Goal: Navigation & Orientation: Find specific page/section

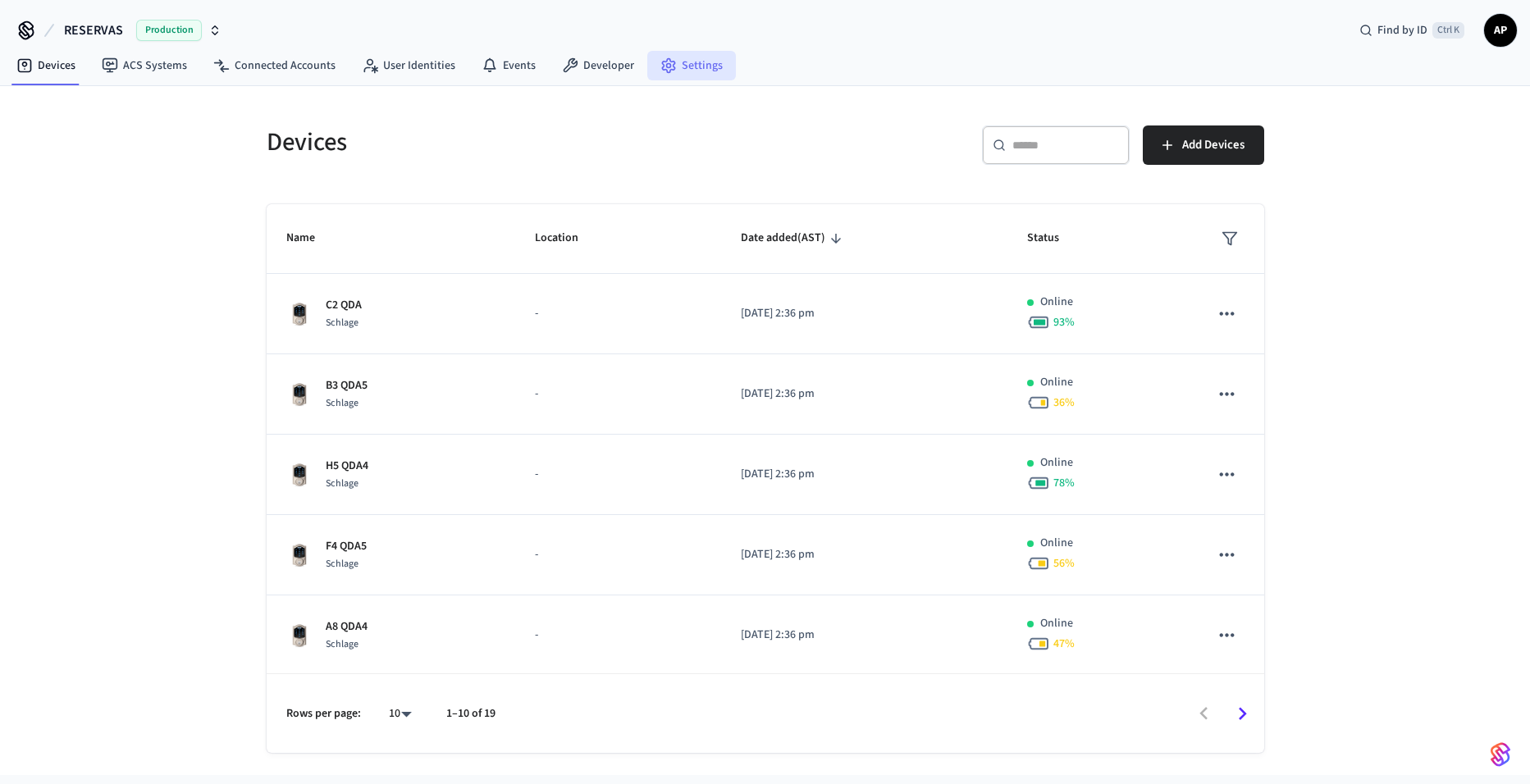
click at [721, 54] on link "Settings" at bounding box center [692, 66] width 89 height 30
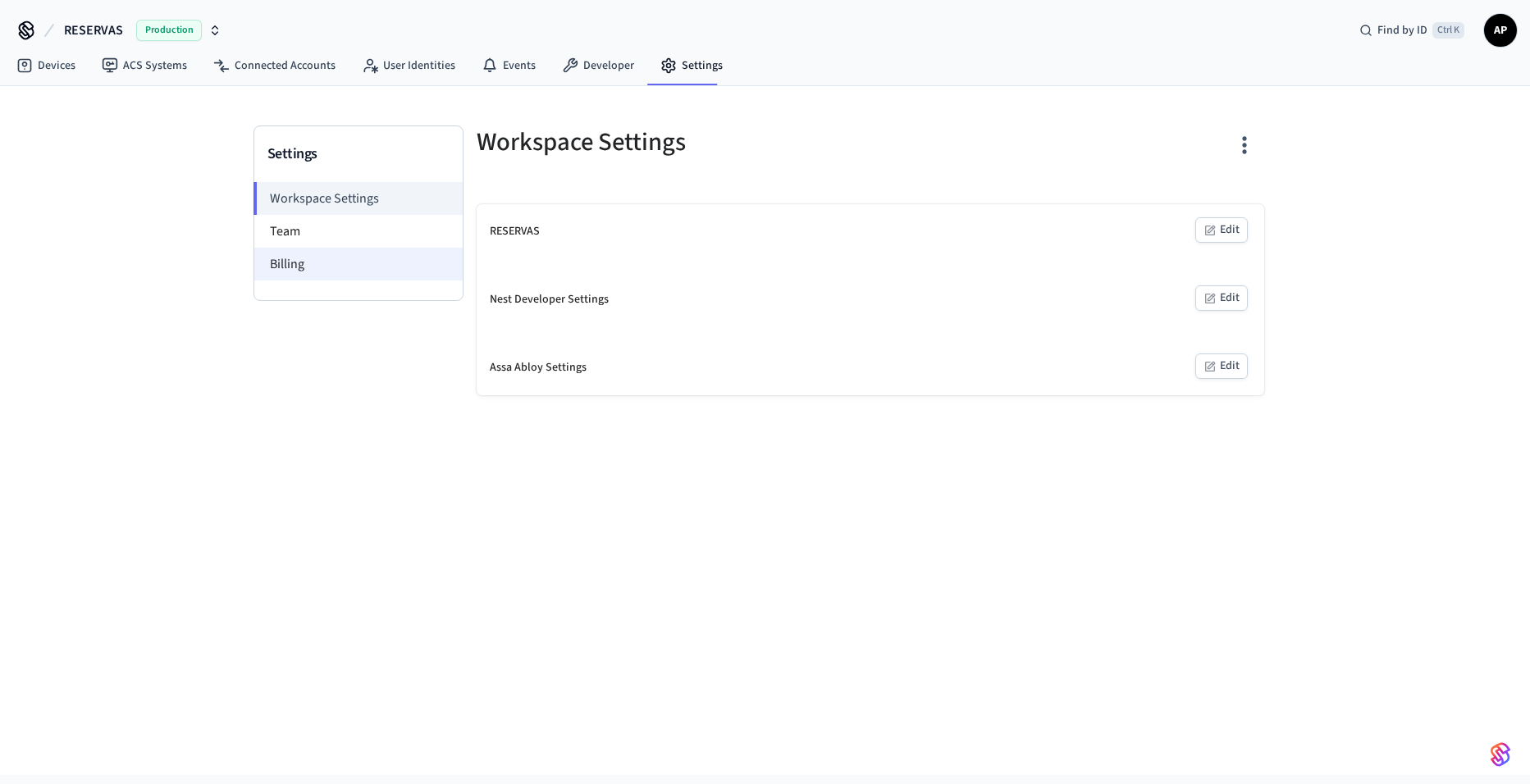
drag, startPoint x: 295, startPoint y: 232, endPoint x: 292, endPoint y: 253, distance: 21.2
click at [295, 232] on li "Team" at bounding box center [358, 230] width 208 height 32
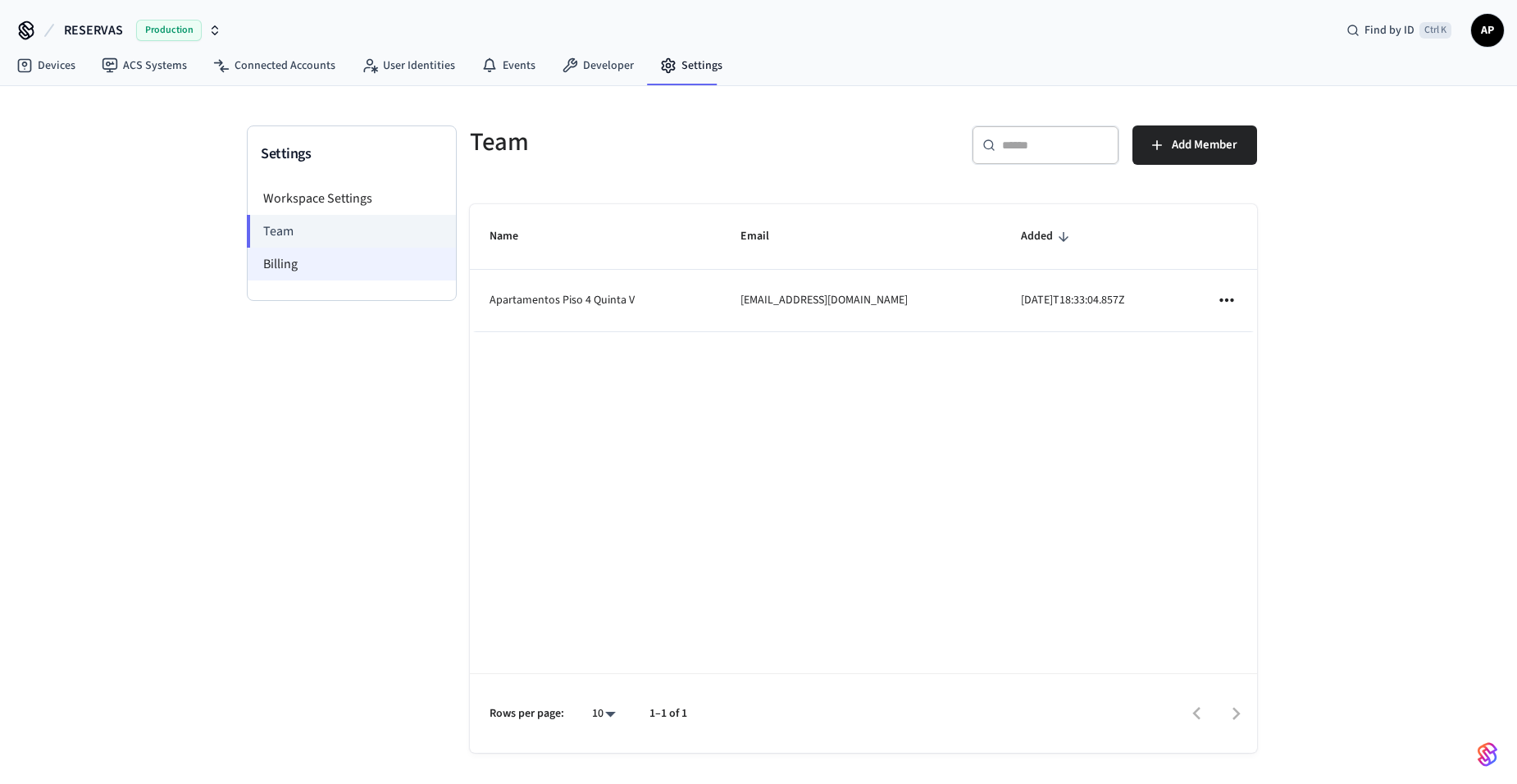
click at [290, 265] on li "Billing" at bounding box center [351, 263] width 208 height 32
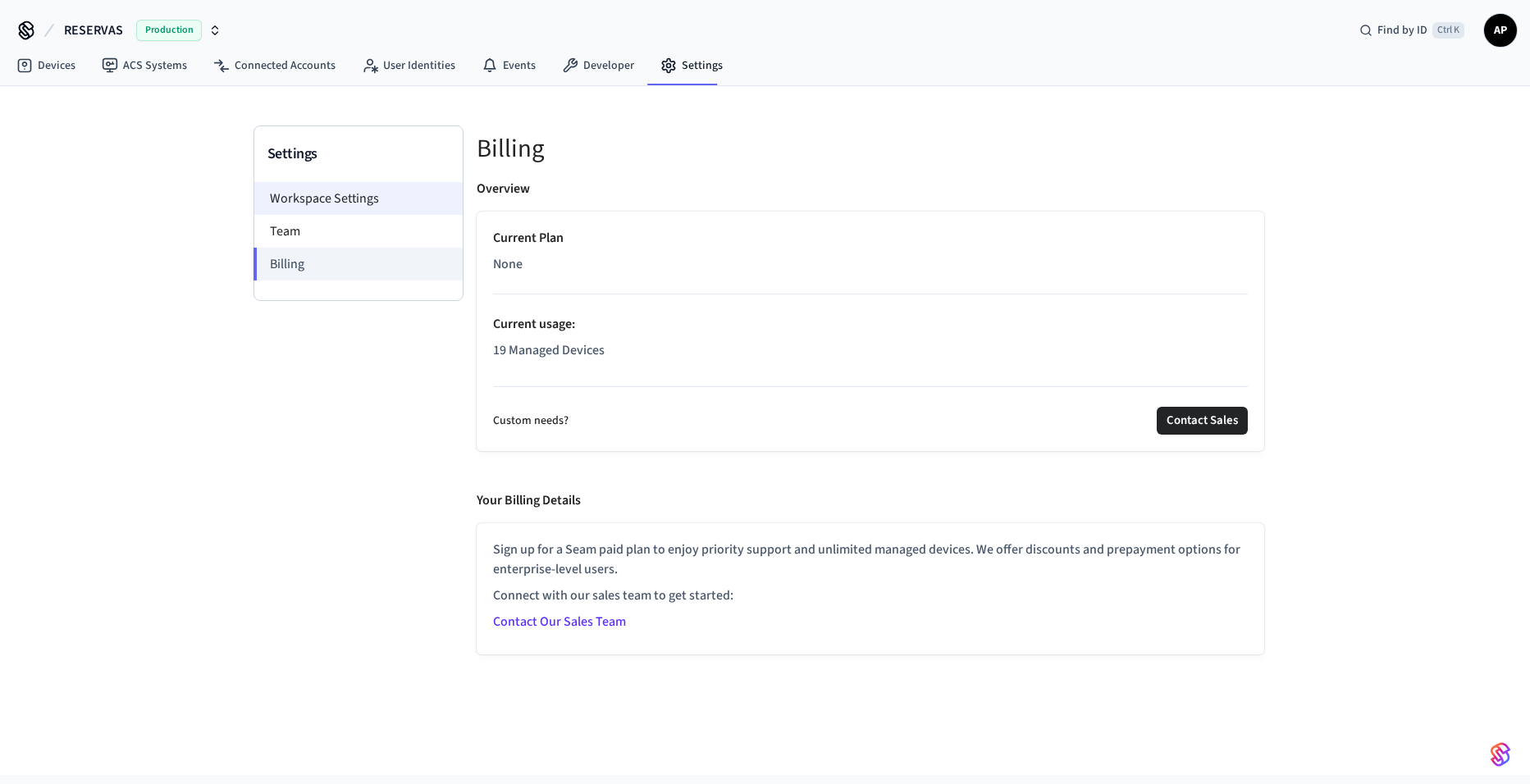
click at [357, 200] on li "Workspace Settings" at bounding box center [358, 198] width 208 height 32
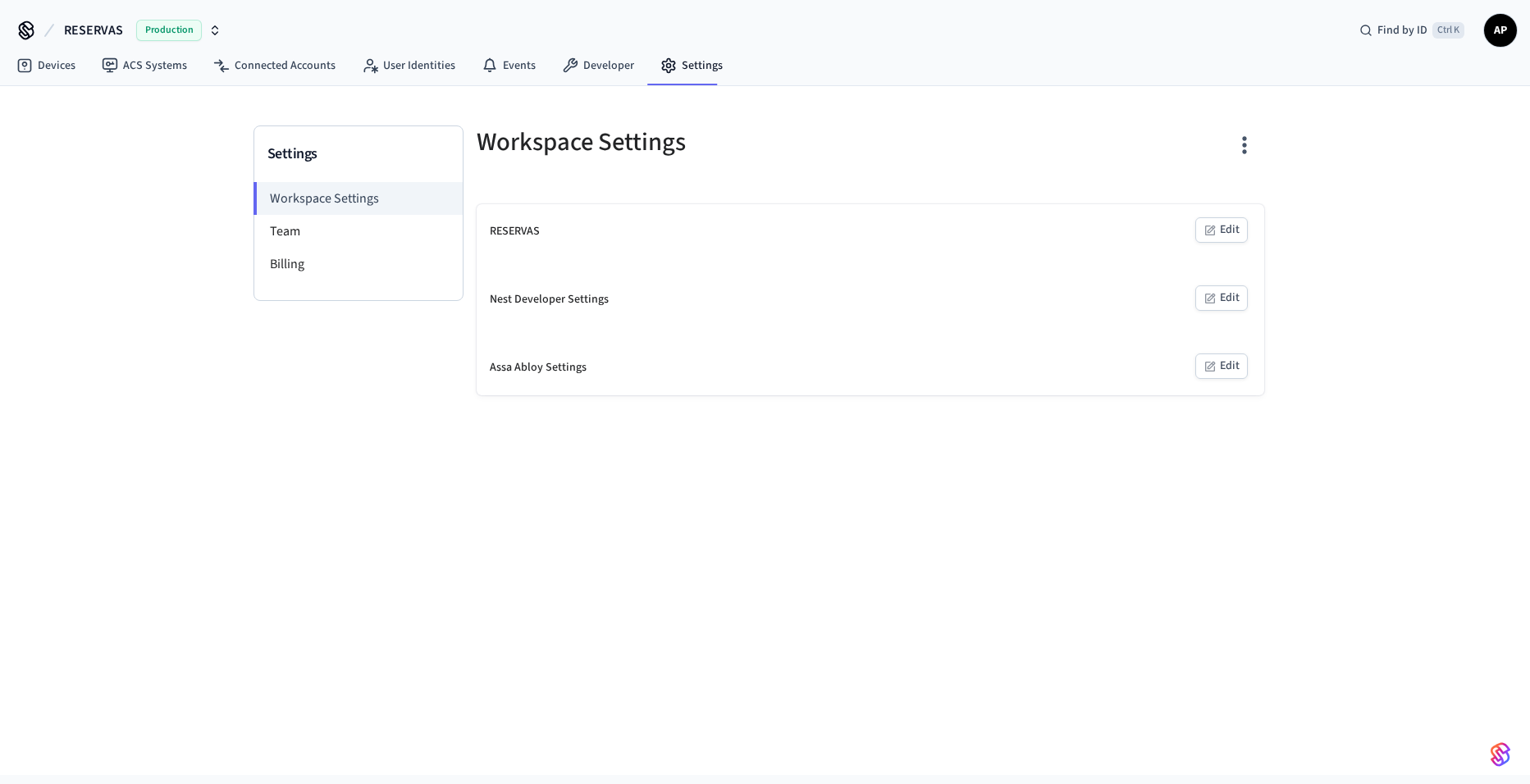
click at [583, 84] on nav "Devices ACS Systems Connected Accounts User Identities Events Developer Settings" at bounding box center [370, 66] width 733 height 38
click at [589, 69] on link "Developer" at bounding box center [597, 66] width 98 height 30
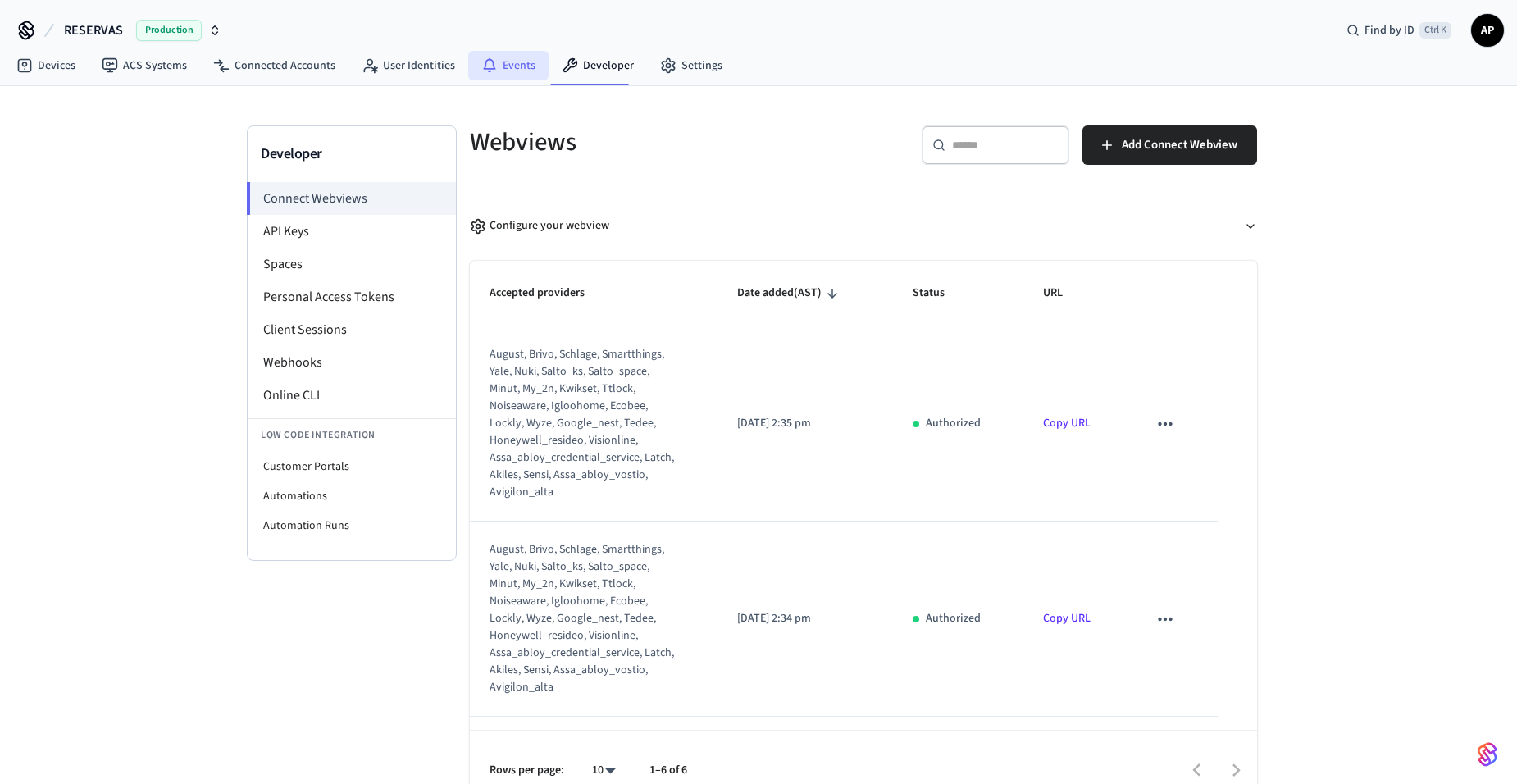
click at [491, 54] on link "Events" at bounding box center [508, 66] width 81 height 30
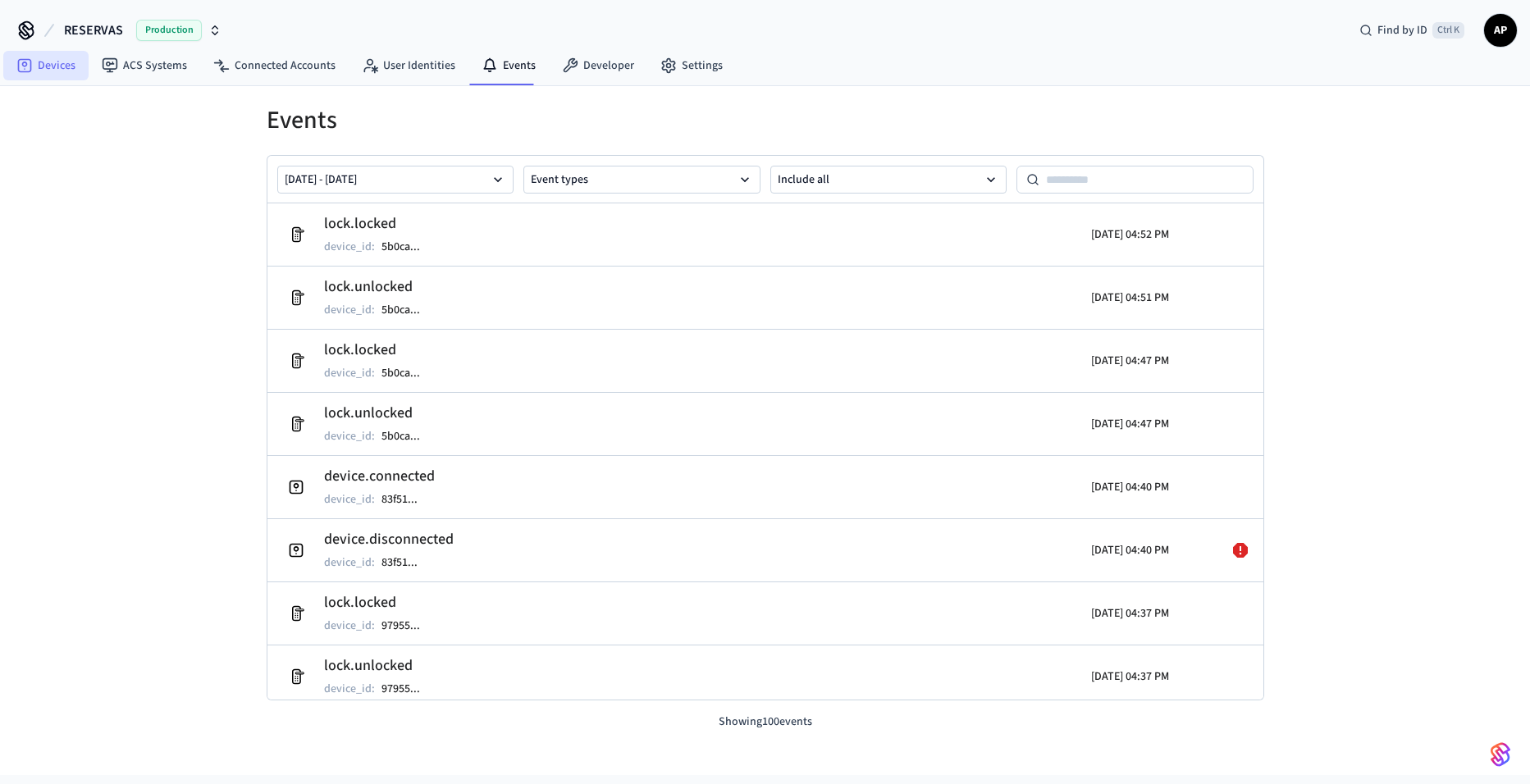
click at [53, 63] on link "Devices" at bounding box center [46, 66] width 85 height 30
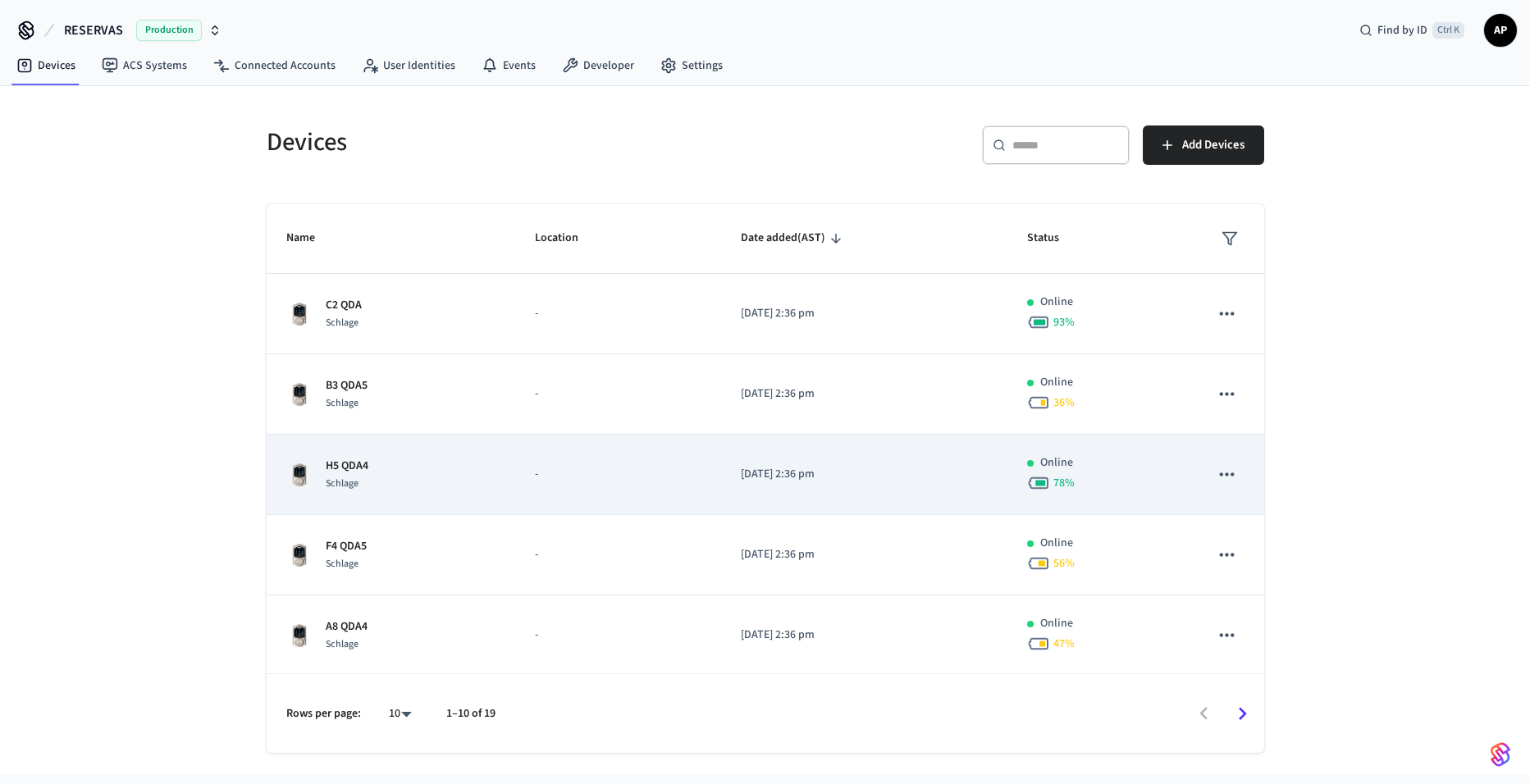
scroll to position [404, 0]
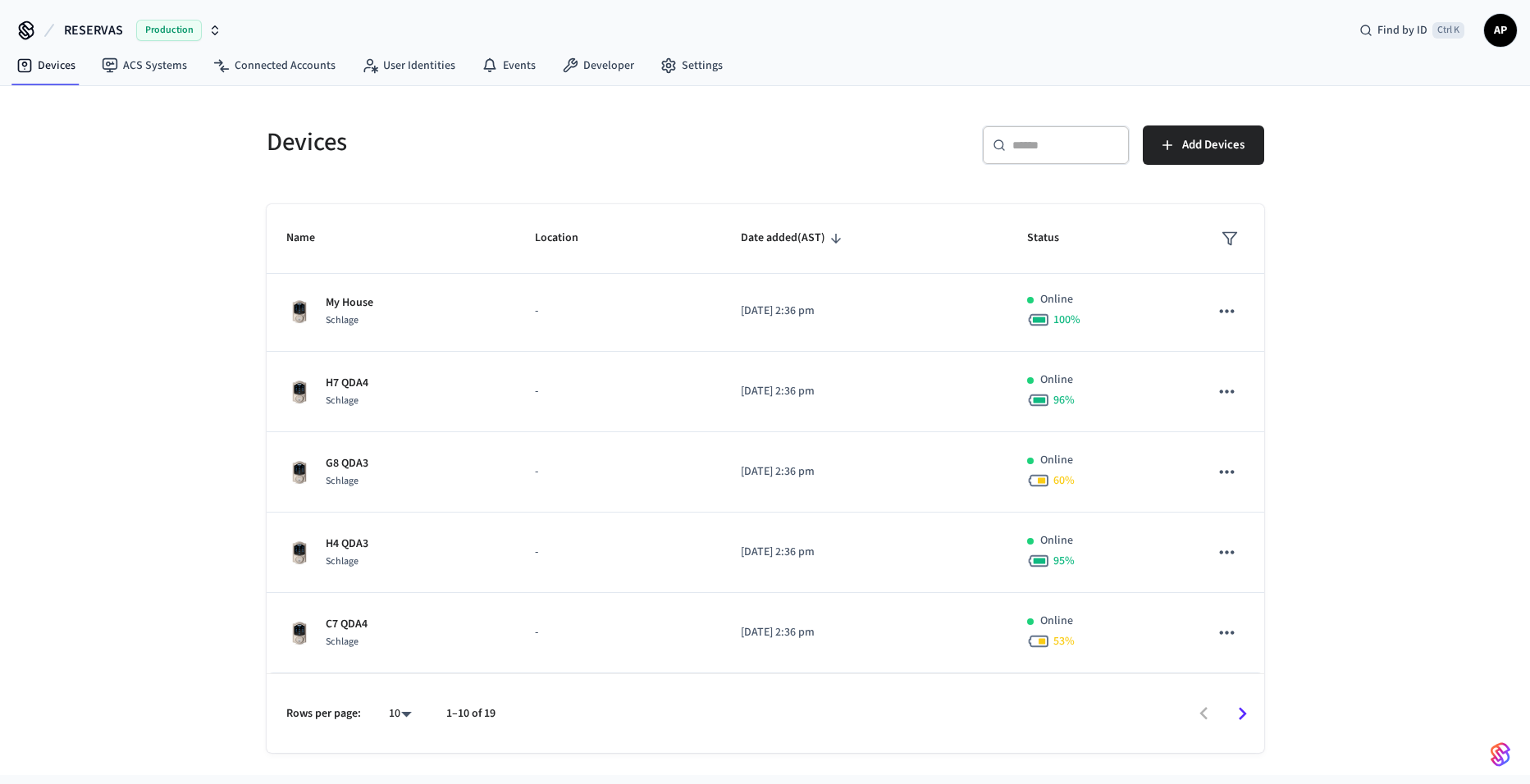
click at [395, 718] on body "RESERVAS Production Find by ID Ctrl K AP Devices ACS Systems Connected Accounts…" at bounding box center [765, 387] width 1530 height 775
click at [404, 738] on li "All" at bounding box center [393, 735] width 44 height 44
type input "**"
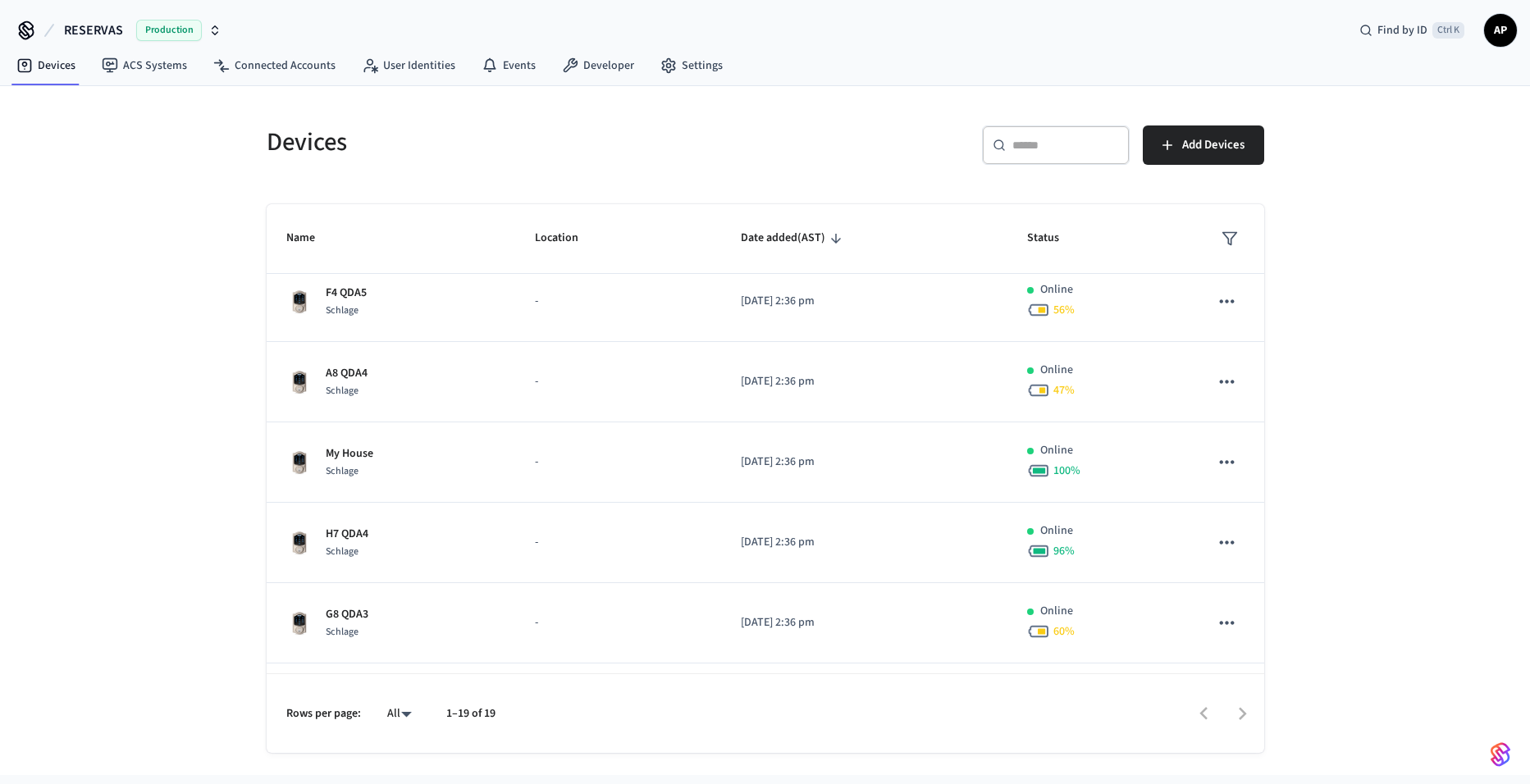
scroll to position [0, 0]
